Goal: Task Accomplishment & Management: Complete application form

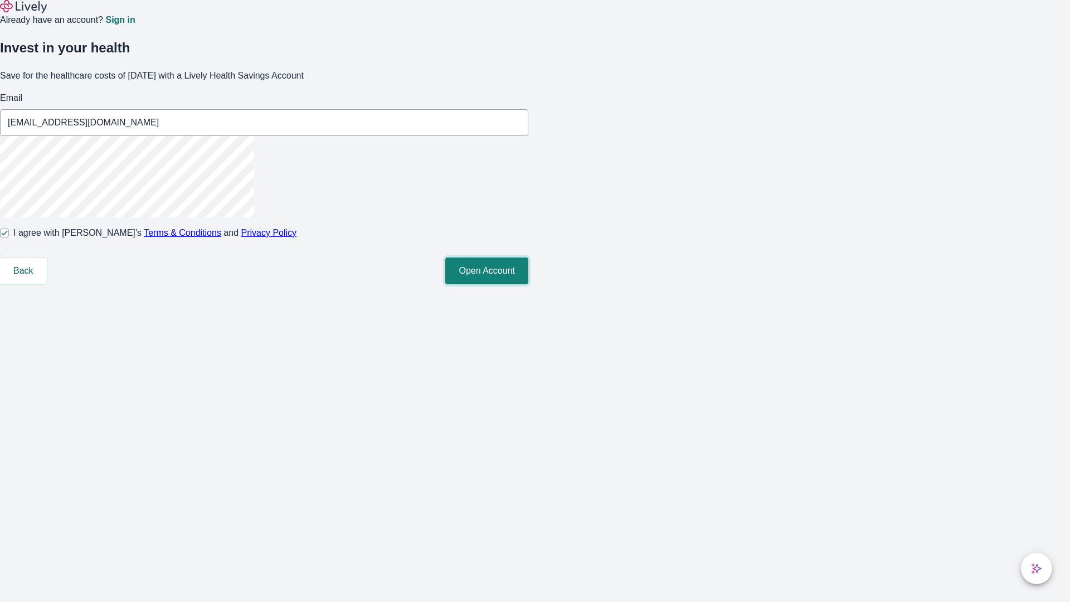
click at [528, 284] on button "Open Account" at bounding box center [486, 271] width 83 height 27
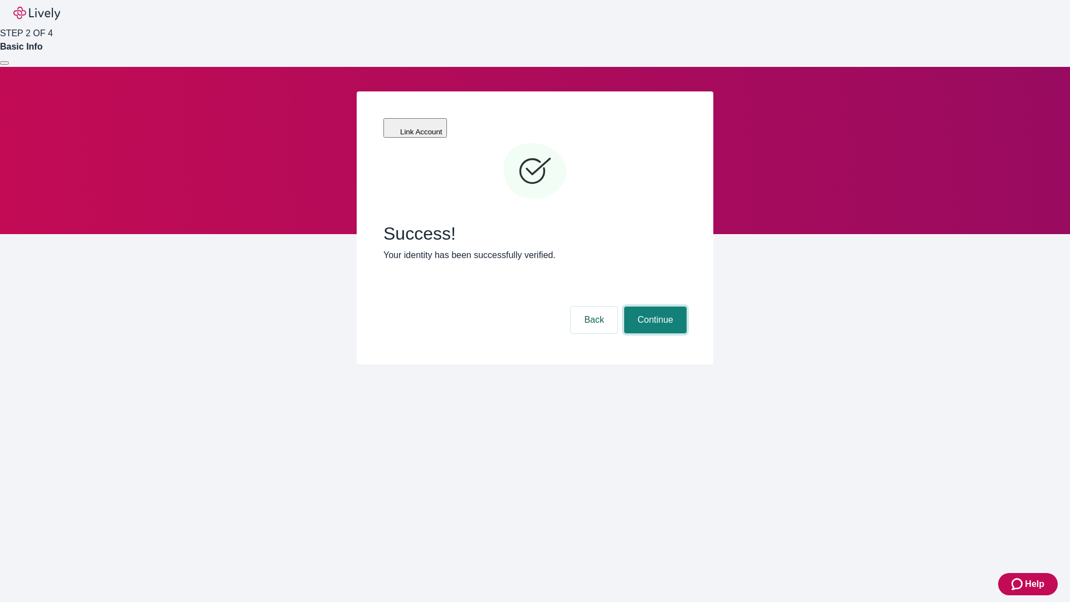
click at [654, 307] on button "Continue" at bounding box center [655, 320] width 62 height 27
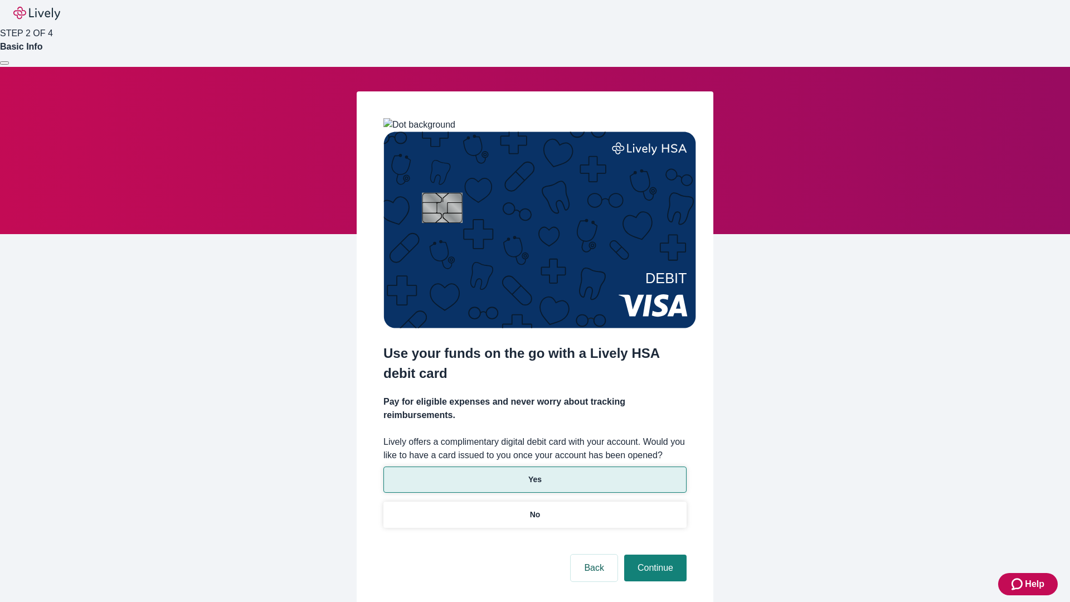
click at [535, 474] on p "Yes" at bounding box center [534, 480] width 13 height 12
click at [654, 555] on button "Continue" at bounding box center [655, 568] width 62 height 27
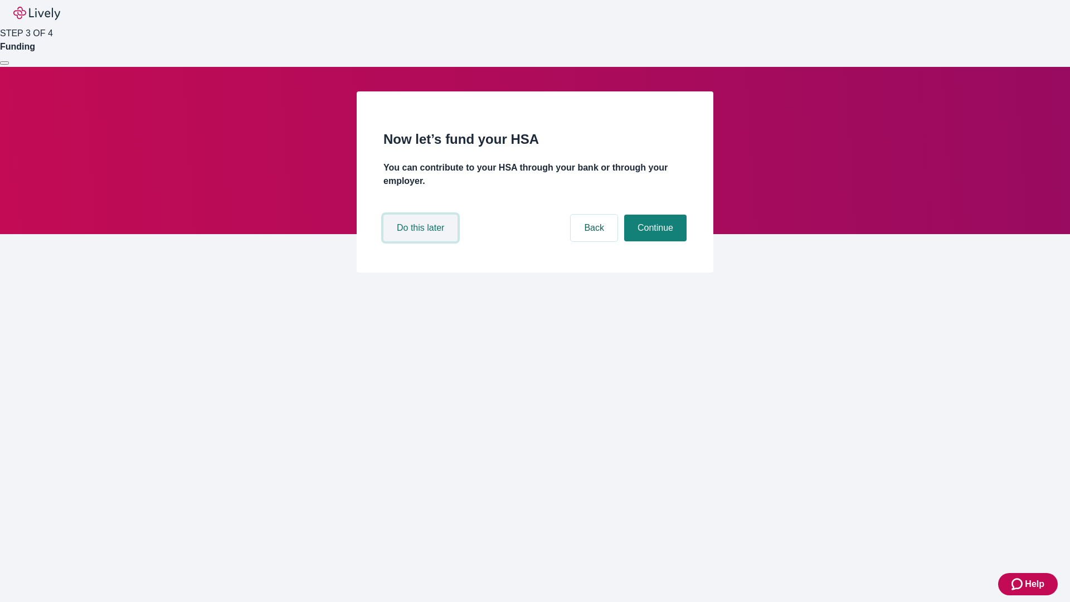
click at [422, 241] on button "Do this later" at bounding box center [420, 228] width 74 height 27
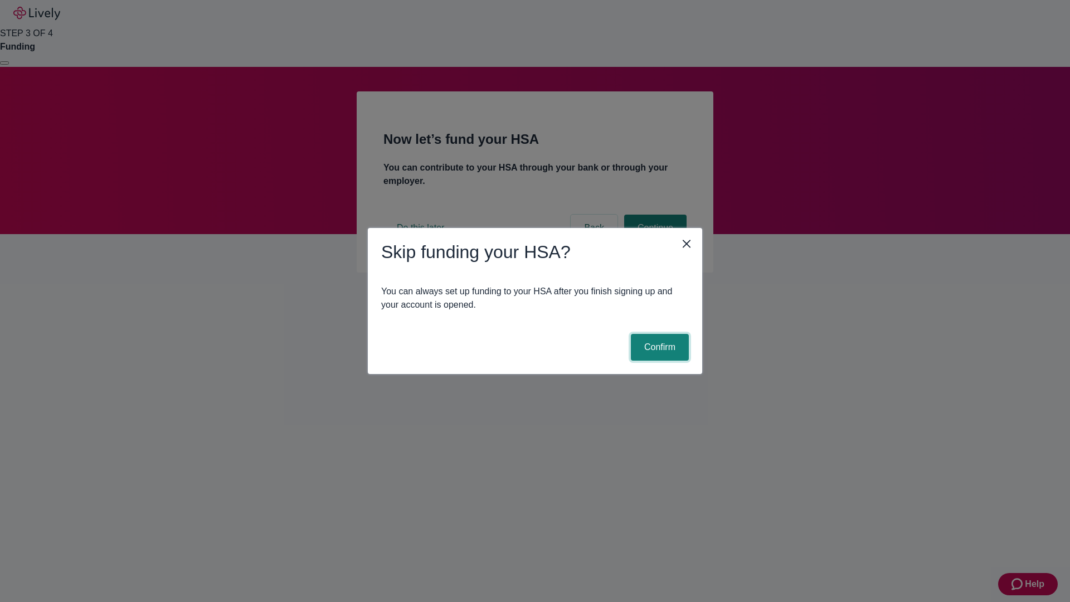
click at [658, 347] on button "Confirm" at bounding box center [660, 347] width 58 height 27
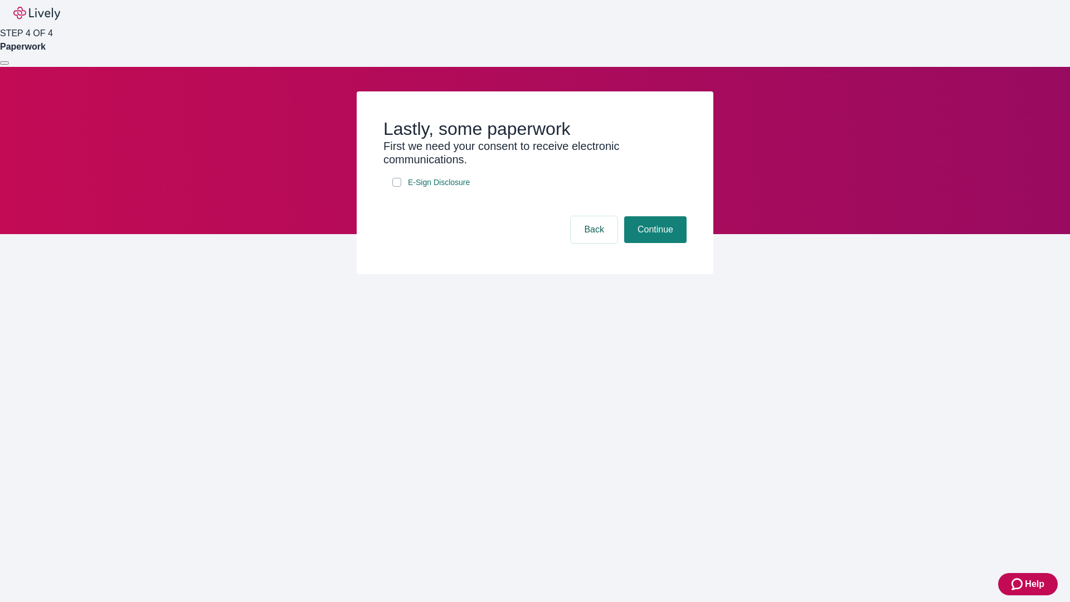
click at [397, 187] on input "E-Sign Disclosure" at bounding box center [396, 182] width 9 height 9
checkbox input "true"
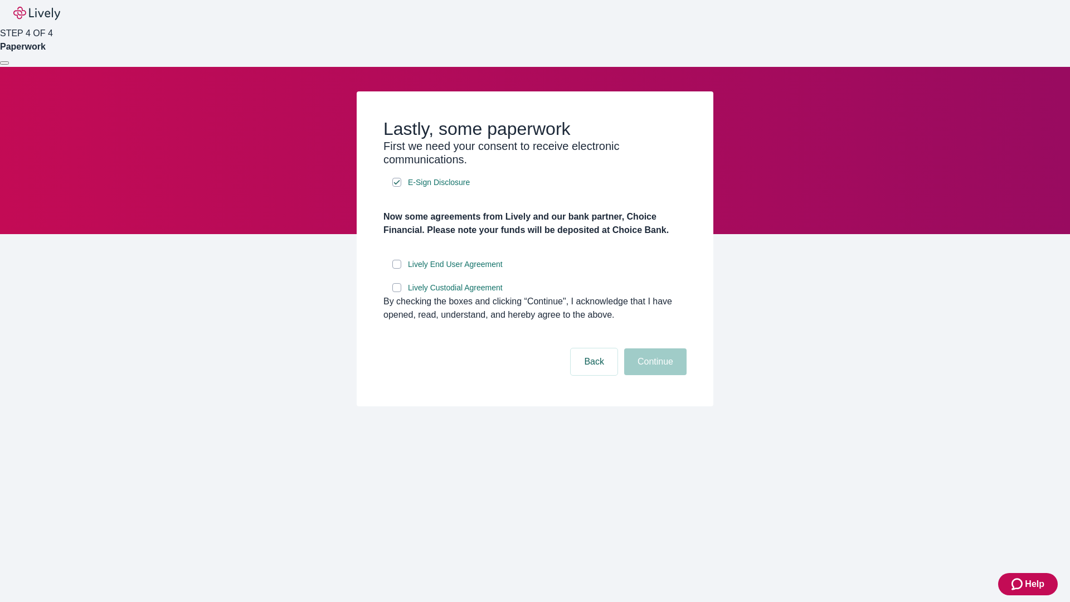
click at [397, 269] on input "Lively End User Agreement" at bounding box center [396, 264] width 9 height 9
checkbox input "true"
click at [397, 292] on input "Lively Custodial Agreement" at bounding box center [396, 287] width 9 height 9
checkbox input "true"
click at [654, 375] on button "Continue" at bounding box center [655, 361] width 62 height 27
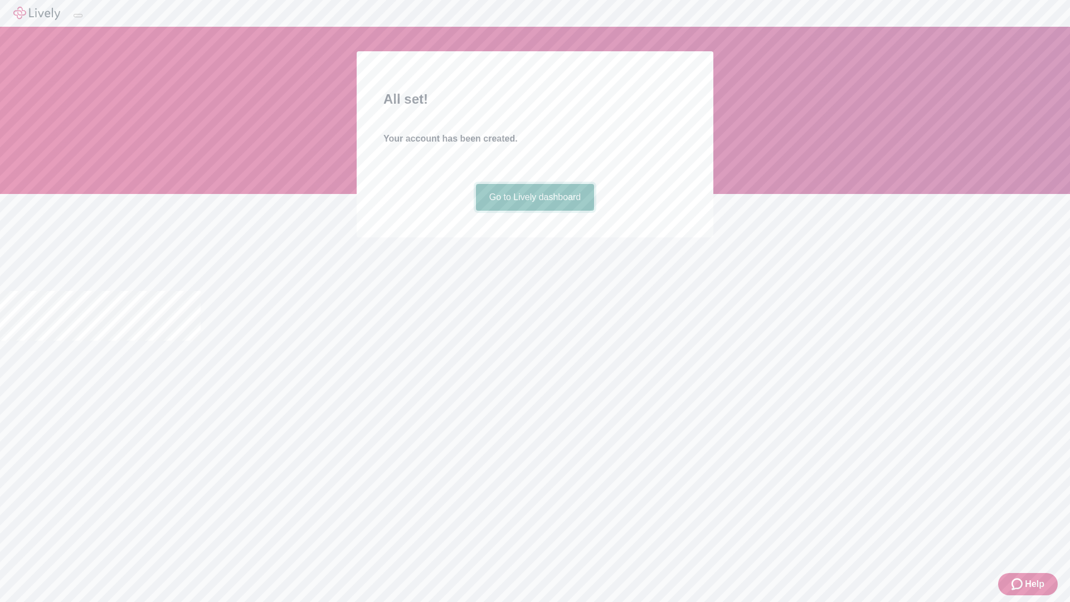
click at [535, 211] on link "Go to Lively dashboard" at bounding box center [535, 197] width 119 height 27
